Goal: Task Accomplishment & Management: Manage account settings

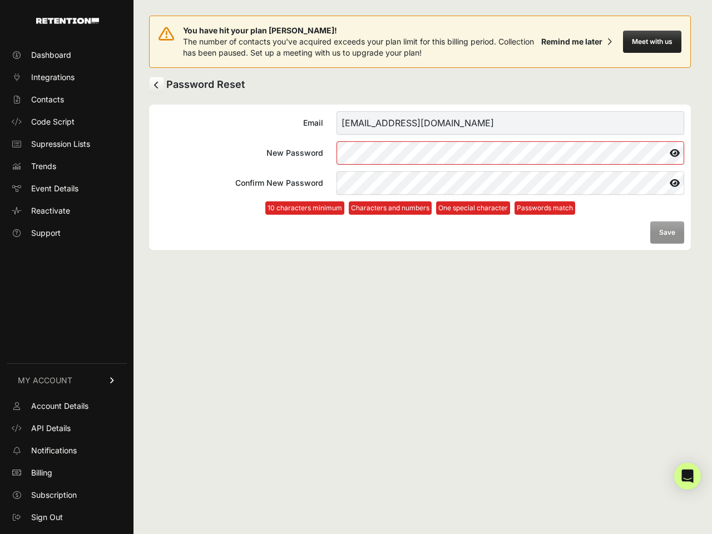
click at [652, 42] on button "Meet with us" at bounding box center [652, 42] width 58 height 22
click at [675, 153] on icon at bounding box center [674, 153] width 19 height 18
click at [675, 183] on icon at bounding box center [674, 183] width 20 height 18
click at [667, 232] on form "Email [EMAIL_ADDRESS][DOMAIN_NAME] New Password Confirm New Password 10 charact…" at bounding box center [420, 177] width 528 height 132
click at [687, 476] on icon "Open Intercom Messenger" at bounding box center [688, 475] width 12 height 13
